Goal: Information Seeking & Learning: Learn about a topic

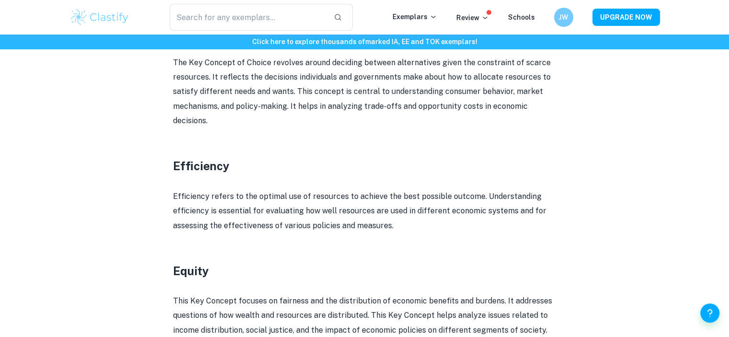
scroll to position [771, 0]
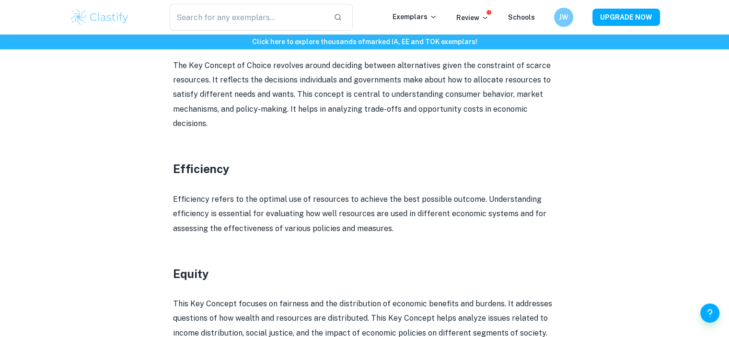
click at [244, 205] on p "Efficiency refers to the optimal use of resources to achieve the best possible …" at bounding box center [365, 214] width 384 height 44
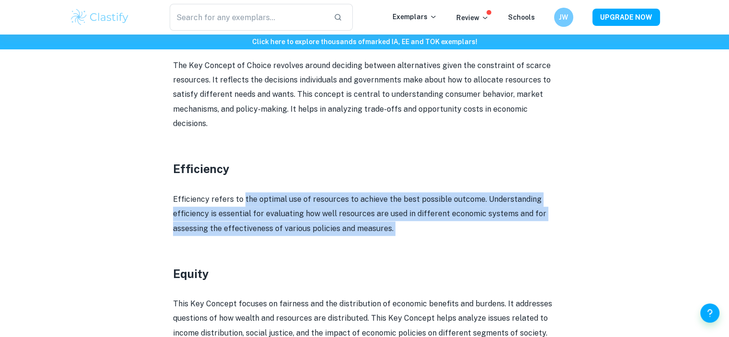
drag, startPoint x: 244, startPoint y: 205, endPoint x: 420, endPoint y: 230, distance: 178.2
click at [420, 230] on p "Efficiency refers to the optimal use of resources to achieve the best possible …" at bounding box center [365, 214] width 384 height 44
click at [241, 216] on p "Efficiency refers to the optimal use of resources to achieve the best possible …" at bounding box center [365, 214] width 384 height 44
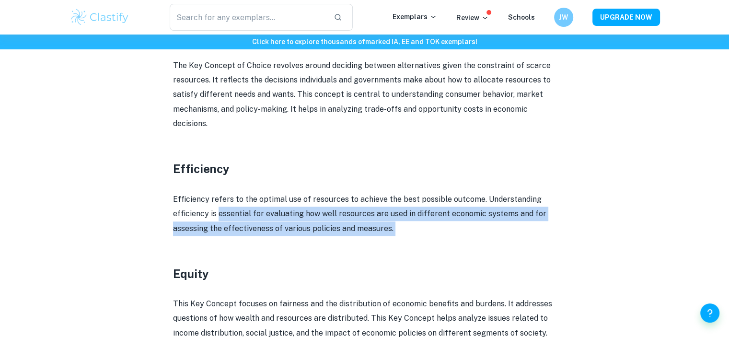
drag, startPoint x: 241, startPoint y: 216, endPoint x: 432, endPoint y: 228, distance: 190.8
click at [432, 228] on p "Efficiency refers to the optimal use of resources to achieve the best possible …" at bounding box center [365, 214] width 384 height 44
drag, startPoint x: 432, startPoint y: 228, endPoint x: 245, endPoint y: 223, distance: 186.6
click at [245, 223] on p "Efficiency refers to the optimal use of resources to achieve the best possible …" at bounding box center [365, 214] width 384 height 44
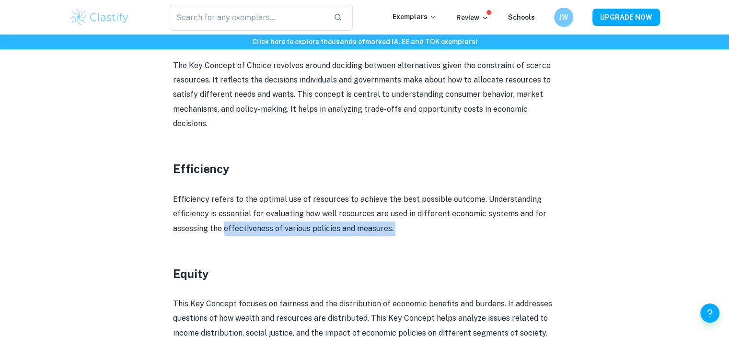
click at [245, 223] on p "Efficiency refers to the optimal use of resources to achieve the best possible …" at bounding box center [365, 214] width 384 height 44
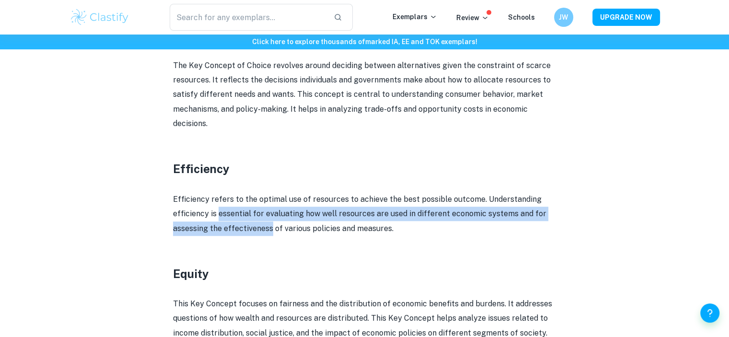
drag, startPoint x: 245, startPoint y: 223, endPoint x: 224, endPoint y: 194, distance: 35.8
click at [224, 194] on p "Efficiency refers to the optimal use of resources to achieve the best possible …" at bounding box center [365, 214] width 384 height 44
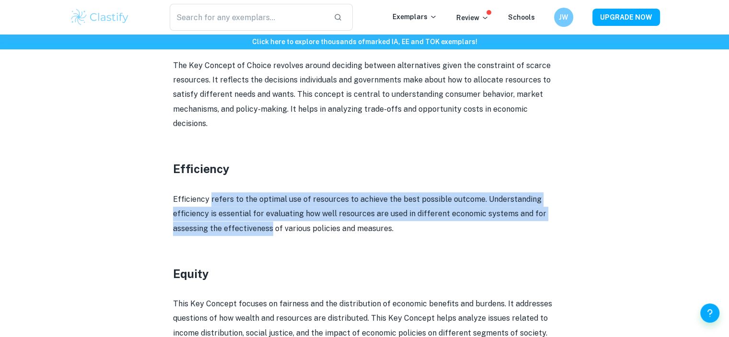
click at [224, 194] on p "Efficiency refers to the optimal use of resources to achieve the best possible …" at bounding box center [365, 214] width 384 height 44
drag, startPoint x: 224, startPoint y: 194, endPoint x: 360, endPoint y: 235, distance: 141.4
click at [360, 235] on div "The IB Economics course offers a comprehensive exploration of the forces shapin…" at bounding box center [365, 312] width 384 height 1387
click at [360, 236] on p at bounding box center [365, 243] width 384 height 14
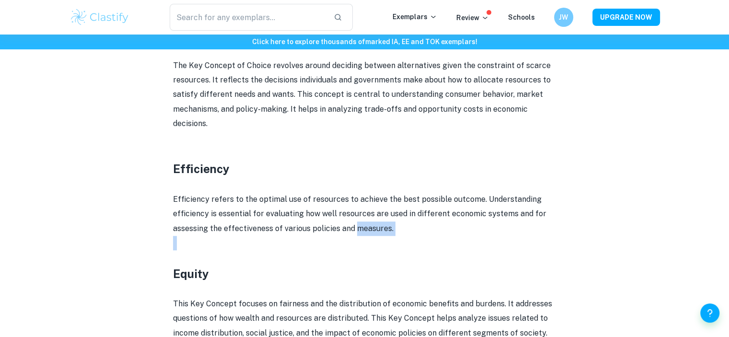
drag, startPoint x: 360, startPoint y: 235, endPoint x: 389, endPoint y: 227, distance: 31.0
click at [389, 227] on div "The IB Economics course offers a comprehensive exploration of the forces shapin…" at bounding box center [365, 312] width 384 height 1387
click at [389, 227] on p "Efficiency refers to the optimal use of resources to achieve the best possible …" at bounding box center [365, 214] width 384 height 44
drag, startPoint x: 389, startPoint y: 227, endPoint x: 175, endPoint y: 195, distance: 217.2
click at [175, 195] on p "Efficiency refers to the optimal use of resources to achieve the best possible …" at bounding box center [365, 214] width 384 height 44
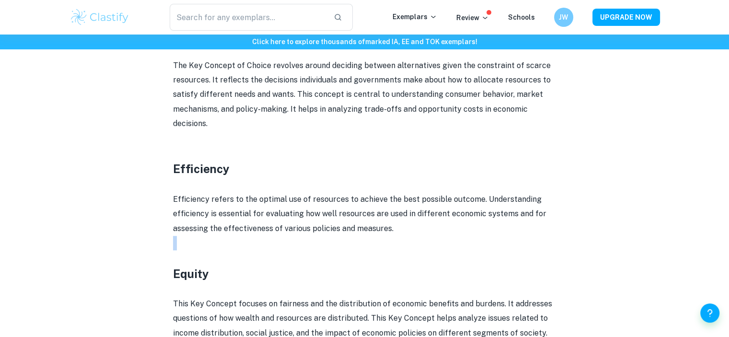
click at [175, 195] on p "Efficiency refers to the optimal use of resources to achieve the best possible …" at bounding box center [365, 214] width 384 height 44
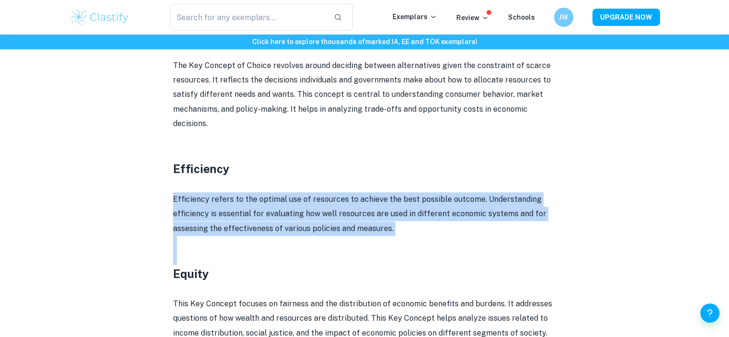
drag, startPoint x: 175, startPoint y: 195, endPoint x: 419, endPoint y: 255, distance: 251.7
click at [419, 255] on div "The IB Economics course offers a comprehensive exploration of the forces shapin…" at bounding box center [365, 312] width 384 height 1387
click at [413, 230] on p "Efficiency refers to the optimal use of resources to achieve the best possible …" at bounding box center [365, 214] width 384 height 44
